Goal: Task Accomplishment & Management: Manage account settings

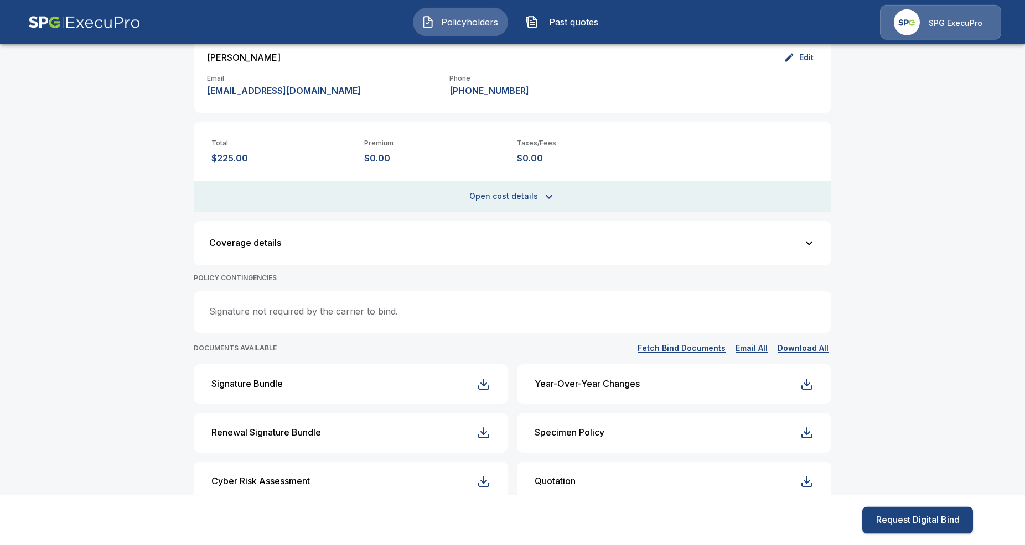
scroll to position [226, 0]
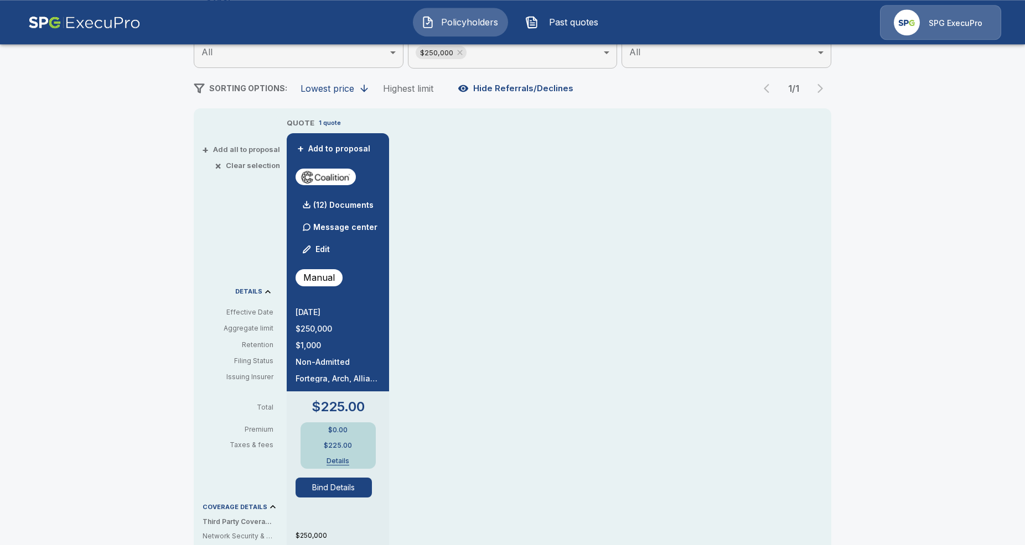
scroll to position [169, 0]
click at [781, 310] on div "QUOTE 1 quote + Add to proposal (12) Documents Message center Edit Manual 9/8/2…" at bounding box center [559, 481] width 544 height 729
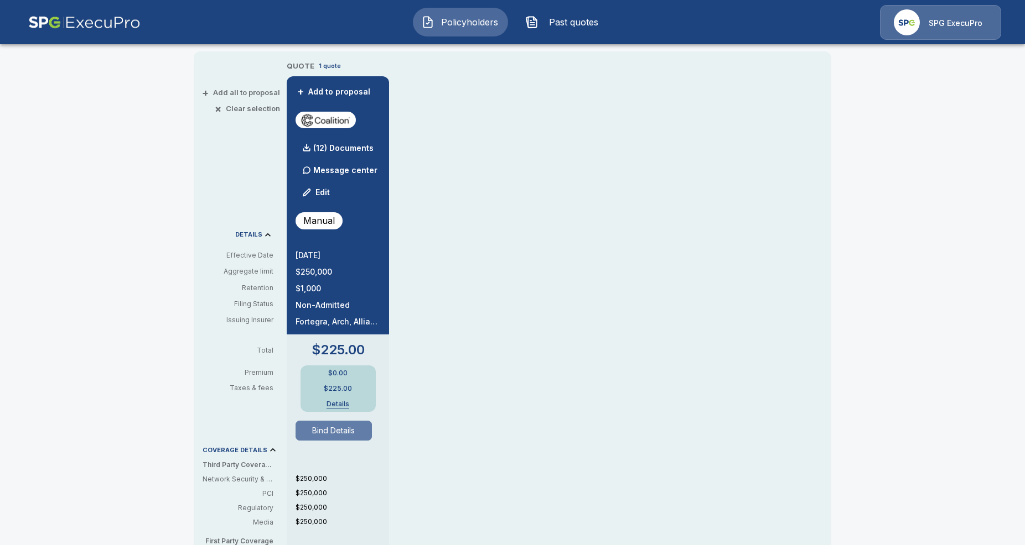
click at [321, 430] on button "Bind Details" at bounding box center [333, 431] width 76 height 20
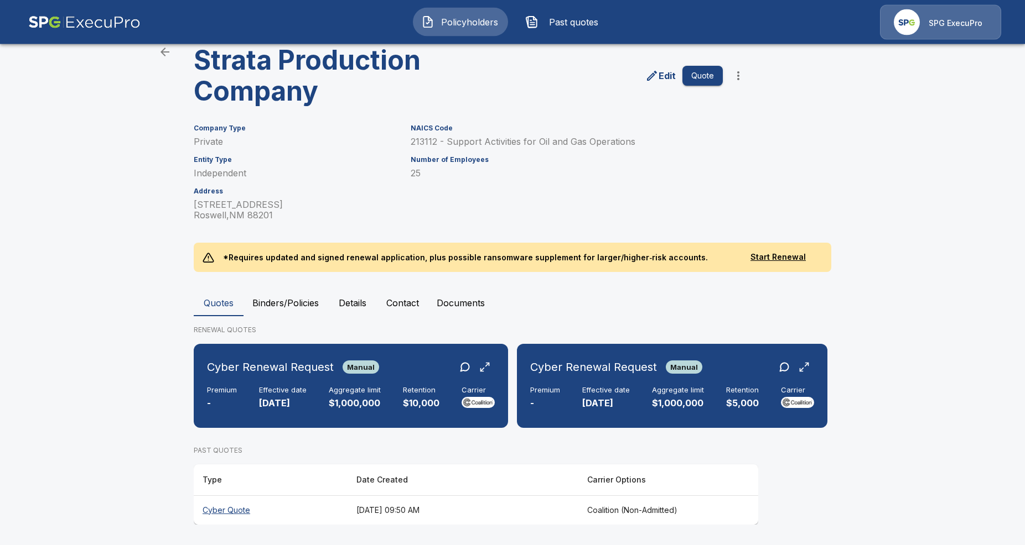
scroll to position [49, 0]
click at [257, 508] on th "Cyber Quote" at bounding box center [271, 509] width 154 height 29
click at [387, 365] on div "Cyber Renewal Request Manual" at bounding box center [351, 367] width 288 height 20
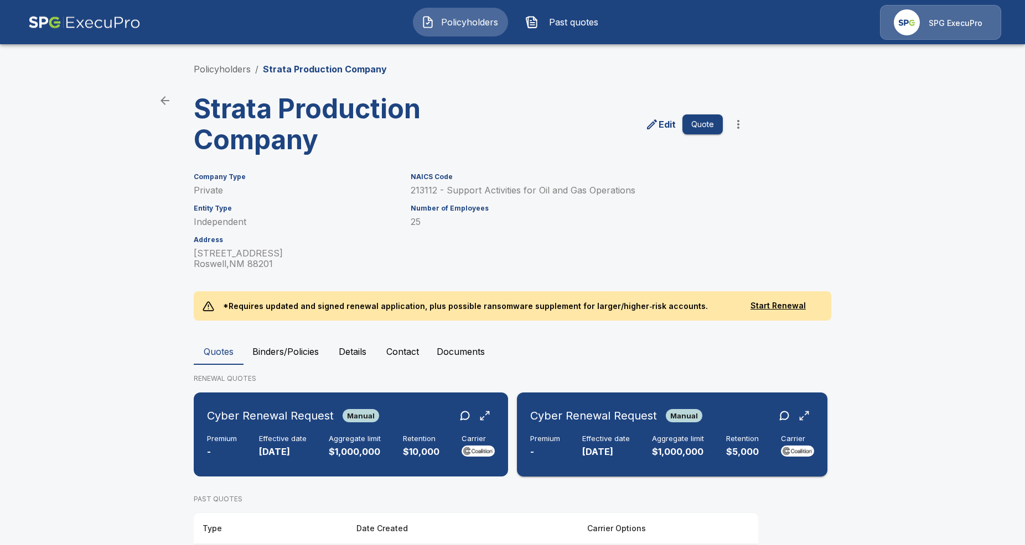
click at [602, 409] on h6 "Cyber Renewal Request" at bounding box center [593, 416] width 127 height 18
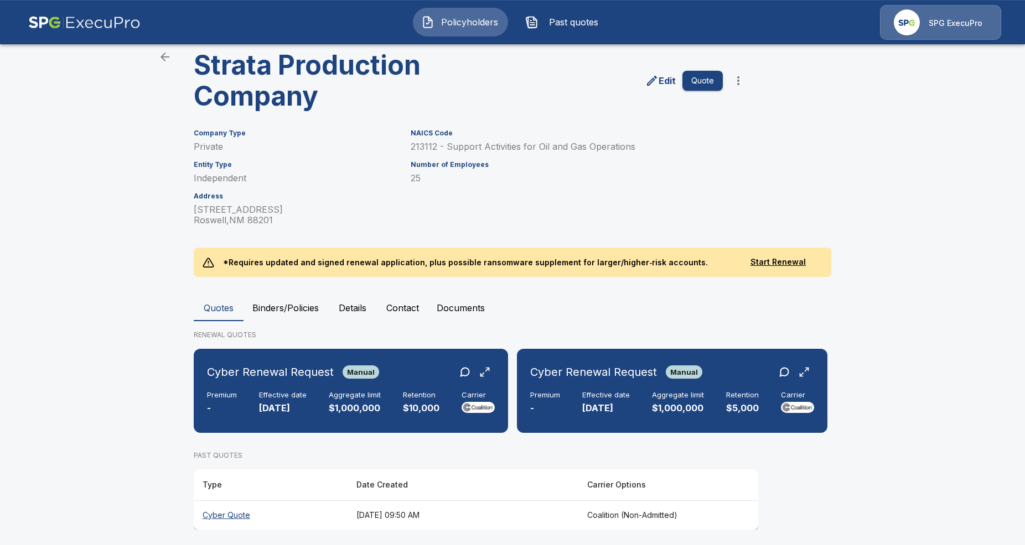
scroll to position [49, 0]
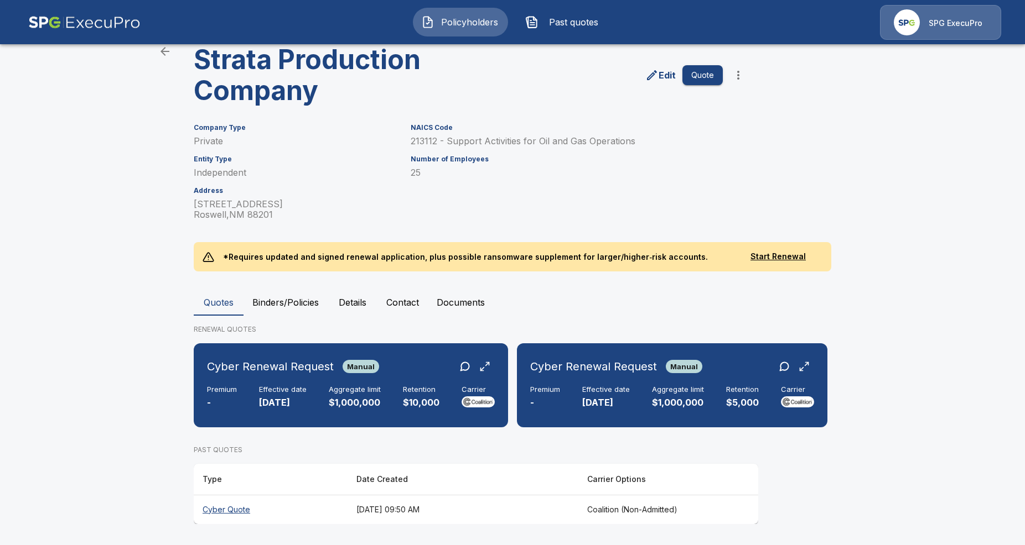
click at [447, 500] on th "[DATE] 09:50 AM" at bounding box center [462, 509] width 231 height 29
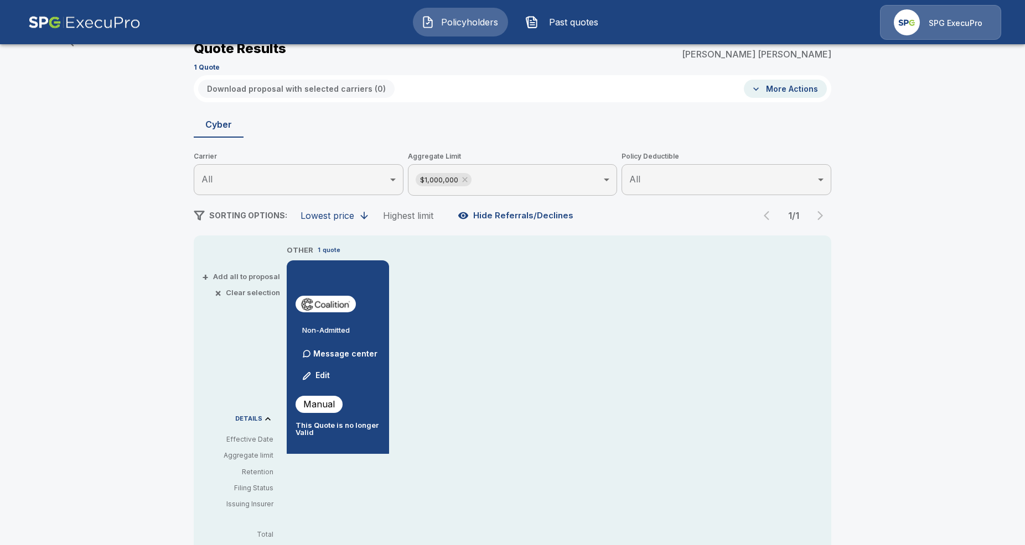
click at [921, 337] on div "Policyholders / Strata Production Company / Quote Quote Results Broker Name [PE…" at bounding box center [512, 532] width 1025 height 1042
